Goal: Task Accomplishment & Management: Complete application form

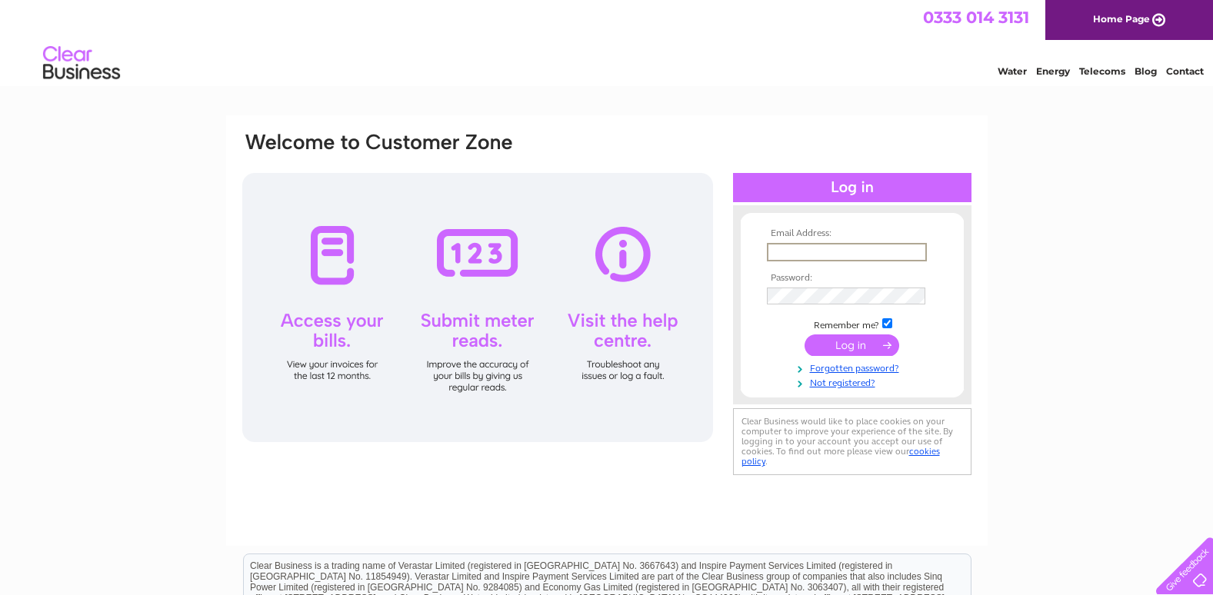
type input "kiddieskorner74@yahoo.co.uk"
click at [843, 387] on link "Not registered?" at bounding box center [854, 382] width 175 height 15
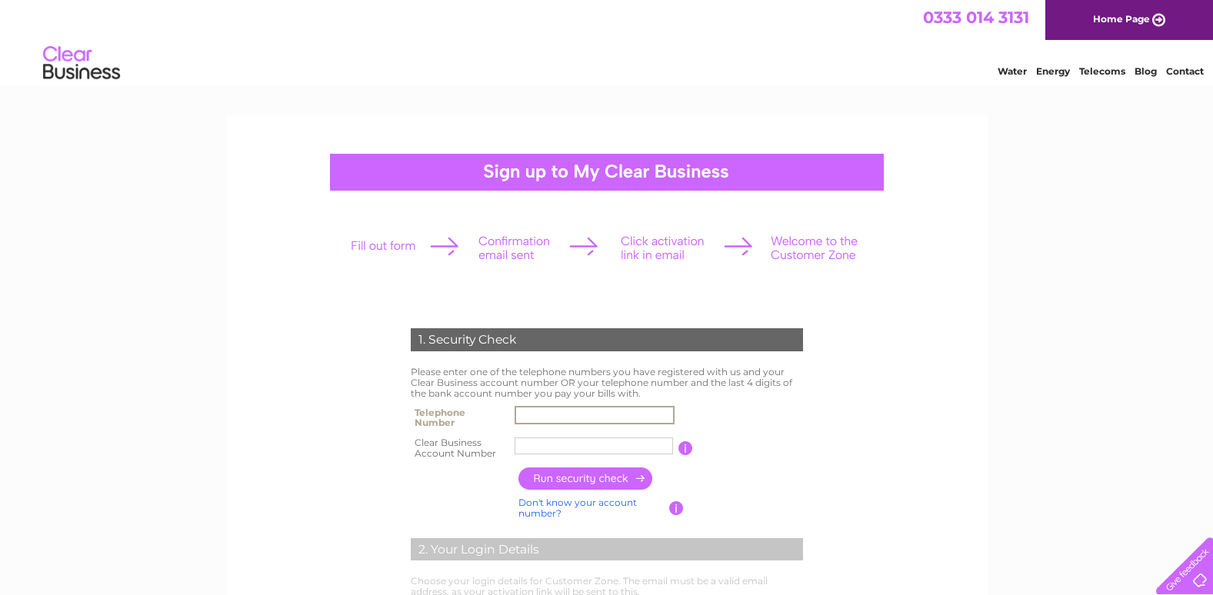
click at [541, 408] on input "text" at bounding box center [595, 415] width 160 height 18
type input "01865766762"
click at [528, 440] on input "text" at bounding box center [595, 446] width 160 height 18
paste input "242496"
type input "242496"
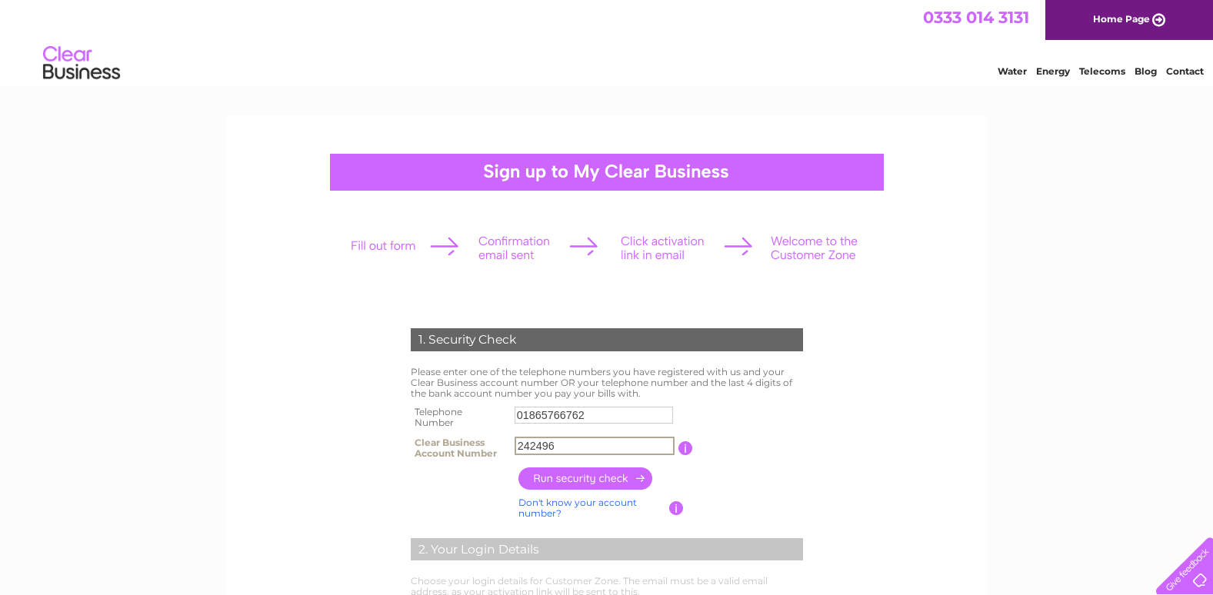
click at [565, 475] on input "button" at bounding box center [585, 479] width 135 height 22
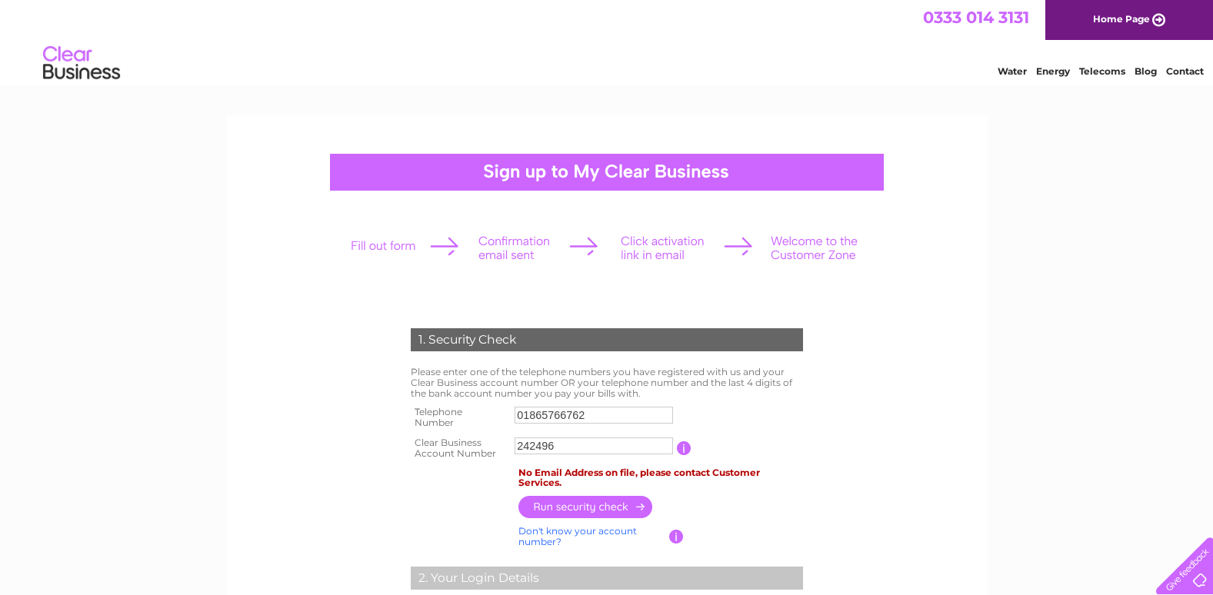
drag, startPoint x: 1224, startPoint y: 142, endPoint x: 1155, endPoint y: 60, distance: 106.4
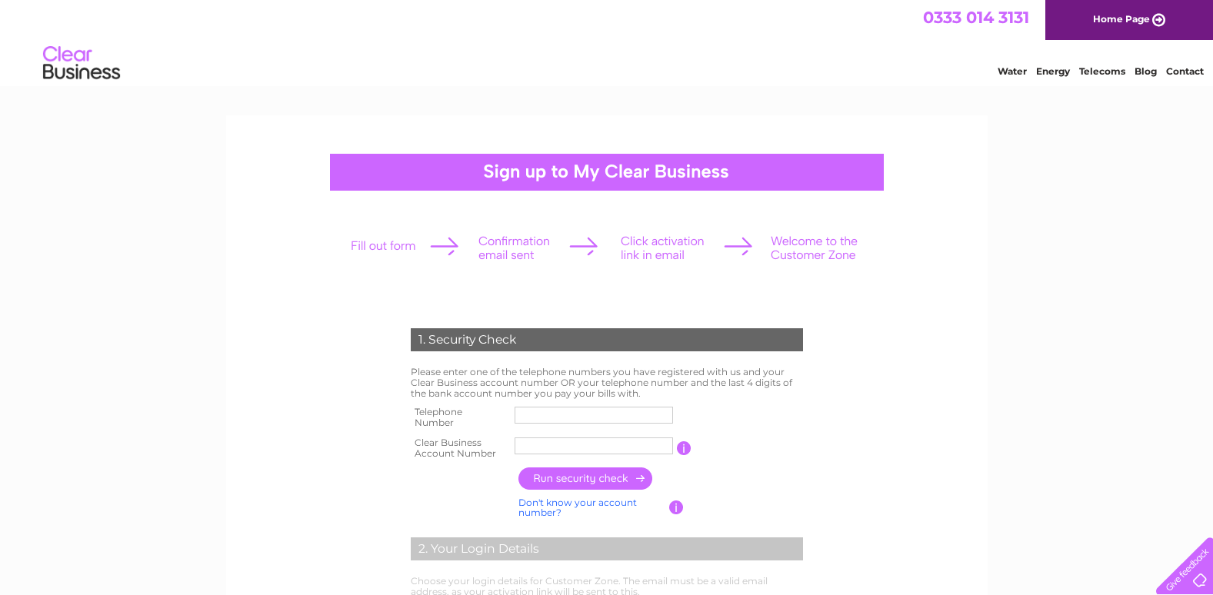
click at [525, 412] on input "text" at bounding box center [594, 415] width 158 height 17
type input "01865766762"
type input "Kiddies k"
type input "07534270738"
click at [569, 444] on input "Kiddies k" at bounding box center [594, 446] width 158 height 17
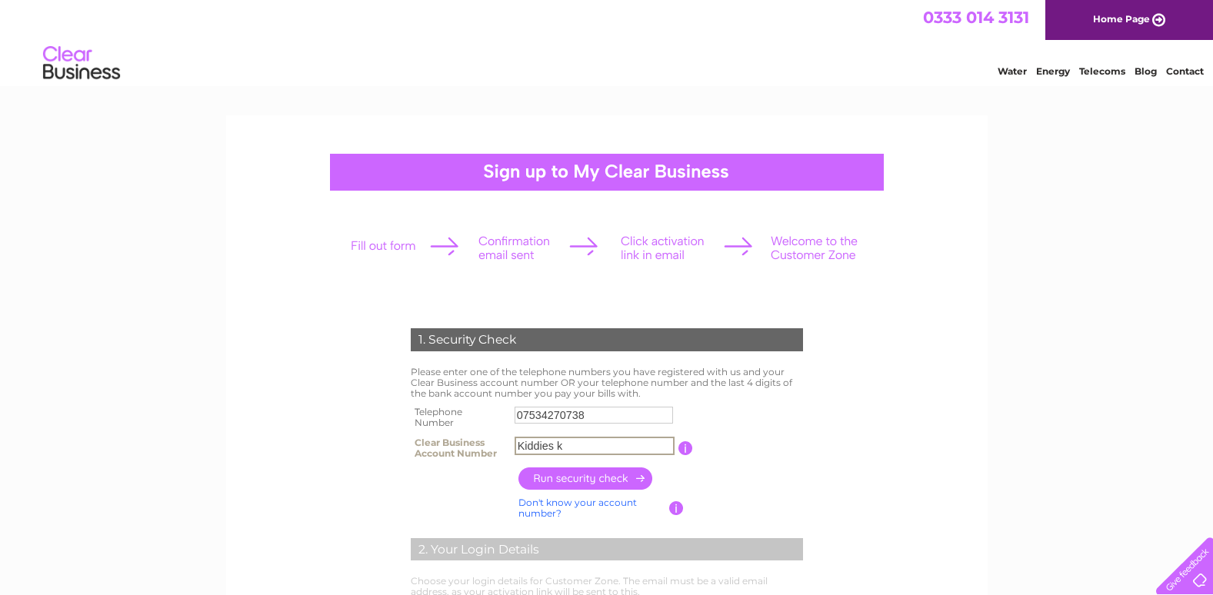
drag, startPoint x: 569, startPoint y: 443, endPoint x: 461, endPoint y: 442, distance: 107.7
click at [461, 442] on tr "Clear Business Account Number Kiddies k You will find your account number on th…" at bounding box center [607, 448] width 400 height 31
drag, startPoint x: 461, startPoint y: 442, endPoint x: 566, endPoint y: 443, distance: 104.6
click at [566, 443] on input "Kiddies k" at bounding box center [595, 446] width 160 height 18
drag, startPoint x: 566, startPoint y: 443, endPoint x: 518, endPoint y: 440, distance: 48.5
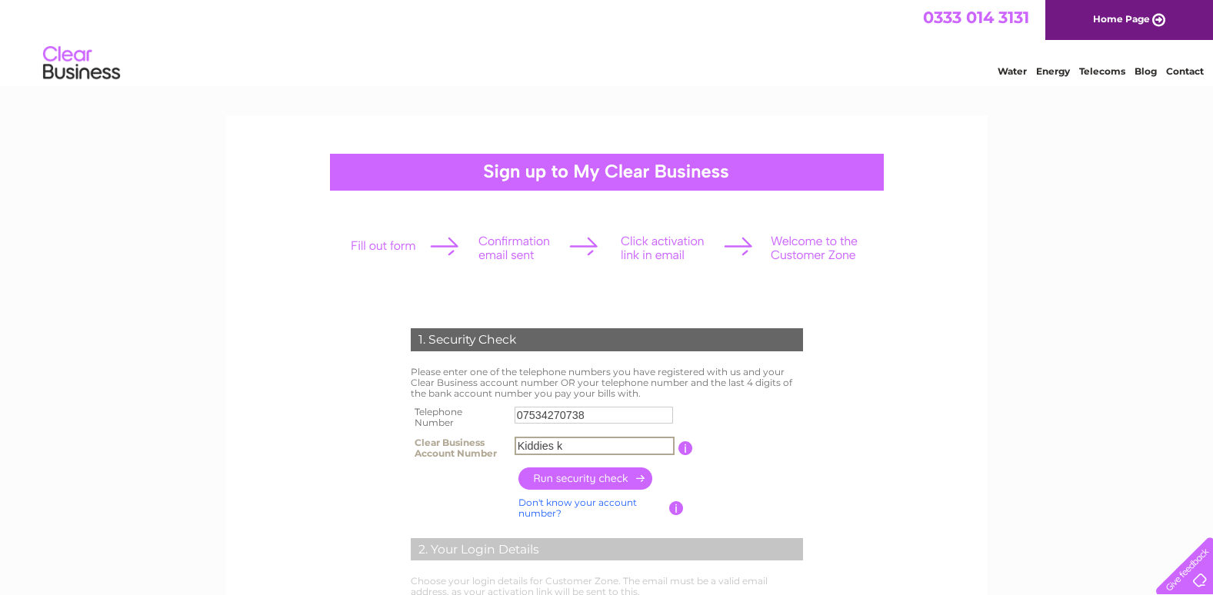
click at [518, 440] on input "Kiddies k" at bounding box center [595, 446] width 160 height 18
paste input "242496"
type input "242496"
click at [568, 477] on input "button" at bounding box center [585, 479] width 135 height 22
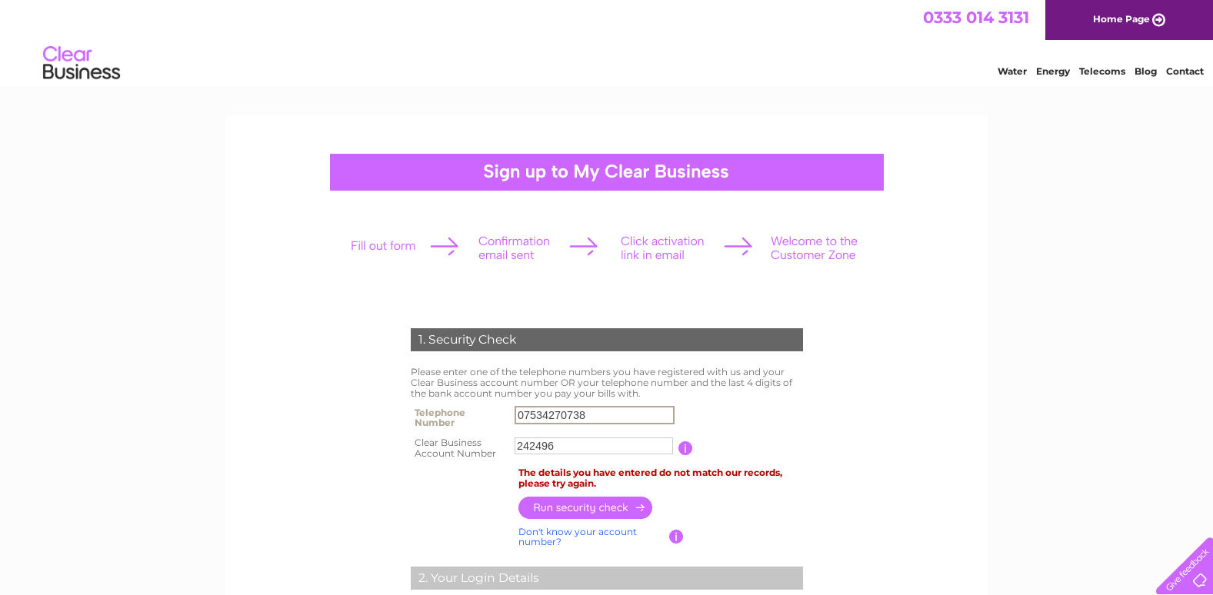
drag, startPoint x: 597, startPoint y: 415, endPoint x: 475, endPoint y: 404, distance: 122.8
click at [475, 404] on tr "Telephone Number 07534270738" at bounding box center [607, 417] width 400 height 31
type input "01865766762"
click at [488, 503] on th at bounding box center [461, 508] width 108 height 30
click at [535, 496] on input "button" at bounding box center [585, 507] width 135 height 22
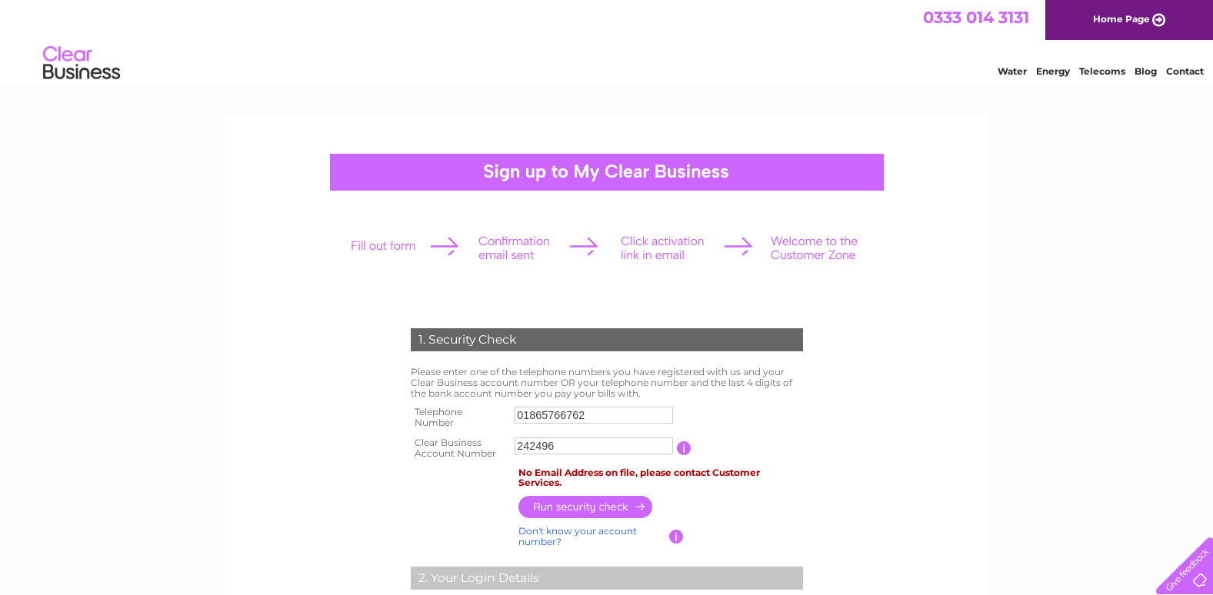
click at [581, 497] on input "button" at bounding box center [585, 507] width 135 height 22
click at [1124, 22] on link "Home Page" at bounding box center [1129, 20] width 168 height 40
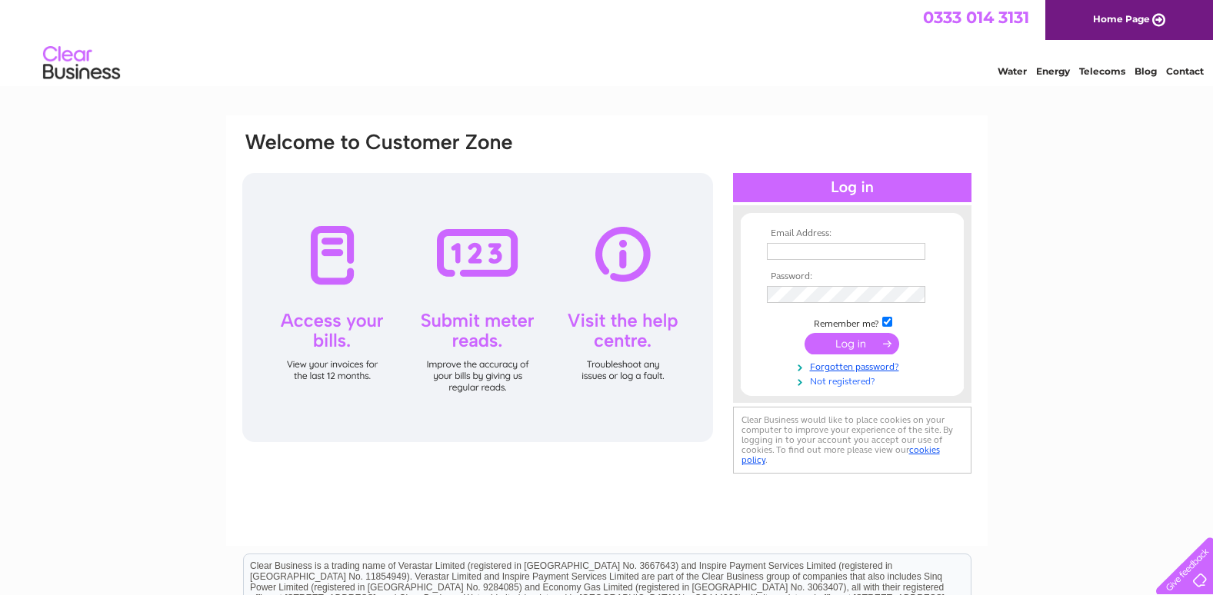
click at [846, 382] on link "Not registered?" at bounding box center [854, 380] width 175 height 15
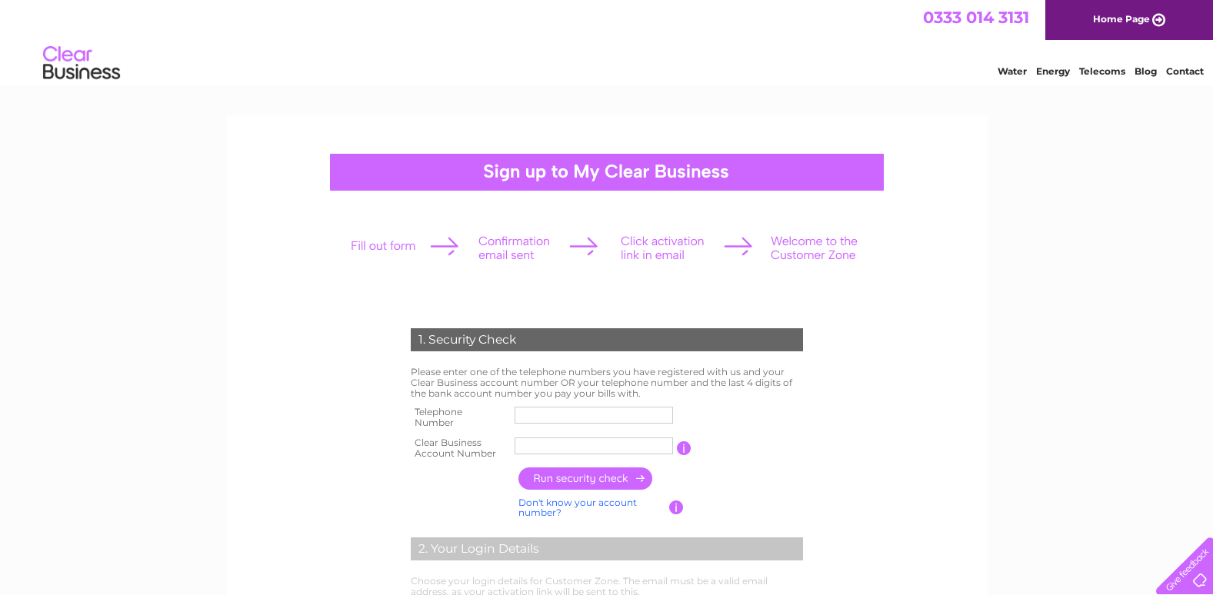
click at [554, 416] on input "text" at bounding box center [594, 415] width 158 height 17
type input "01865766762"
type input "Kiddies k"
type input "07534270738"
click at [492, 267] on div at bounding box center [606, 248] width 541 height 68
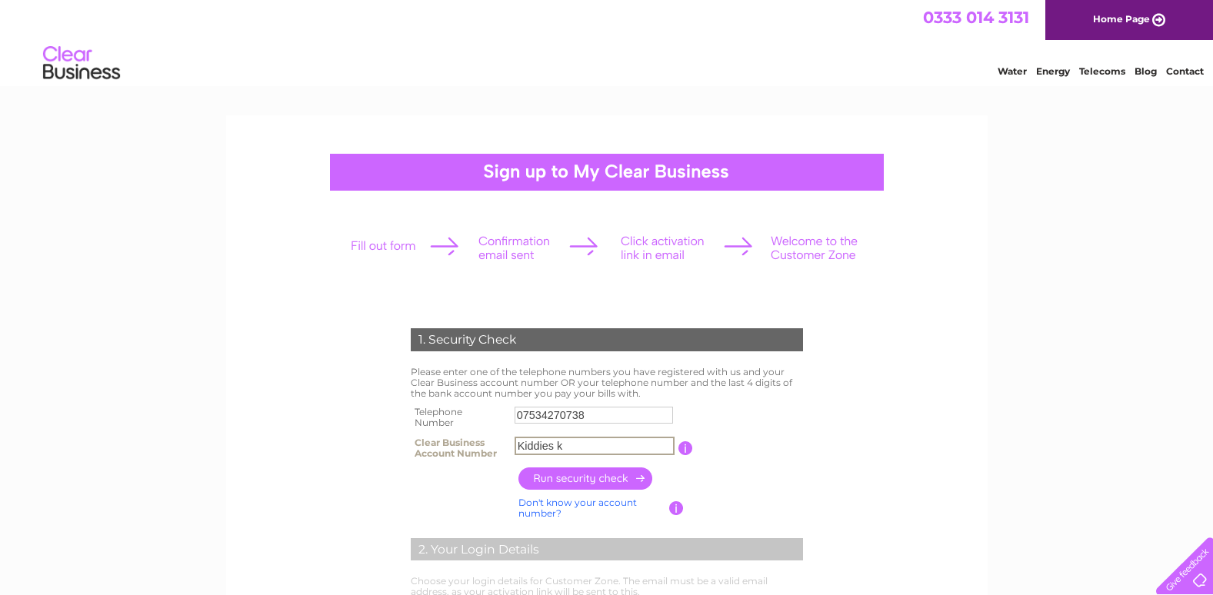
drag, startPoint x: 601, startPoint y: 450, endPoint x: 505, endPoint y: 442, distance: 95.7
click at [505, 442] on tr "Clear Business Account Number Kiddies k You will find your account number on th…" at bounding box center [607, 448] width 400 height 31
type input "k"
